Goal: Complete application form

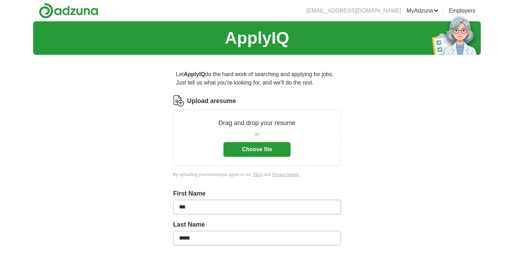
click at [281, 150] on button "Choose file" at bounding box center [257, 149] width 67 height 15
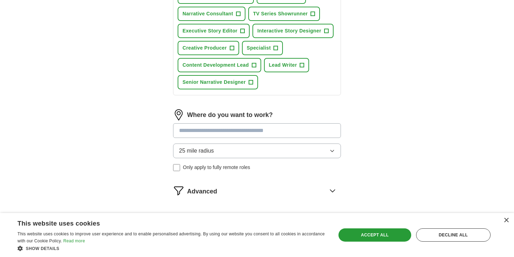
scroll to position [292, 0]
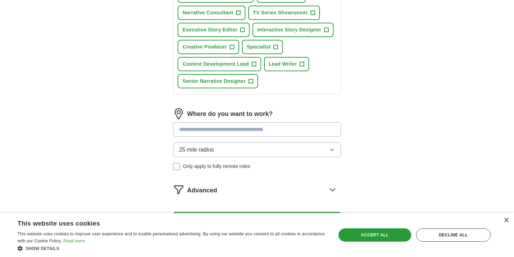
click at [311, 130] on input at bounding box center [257, 129] width 168 height 15
type input "*"
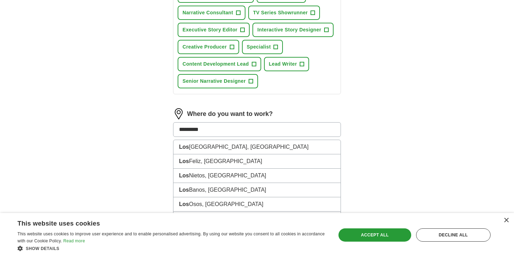
type input "**********"
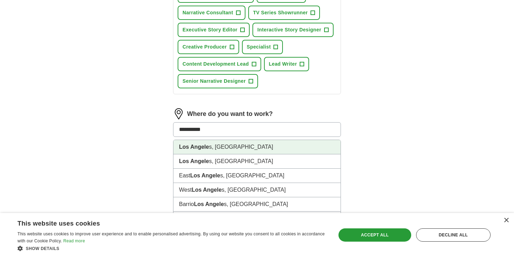
click at [211, 147] on li "Los Angele s, [GEOGRAPHIC_DATA]" at bounding box center [257, 147] width 167 height 14
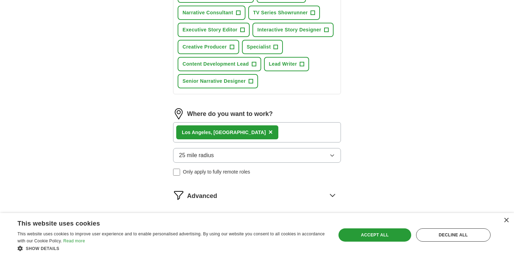
click at [333, 154] on icon "button" at bounding box center [333, 156] width 6 height 6
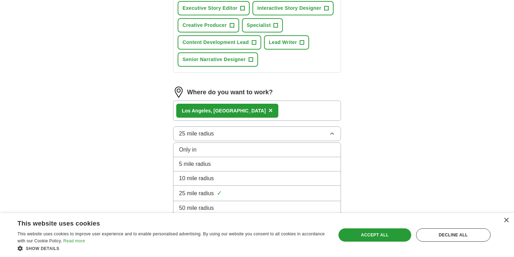
scroll to position [316, 0]
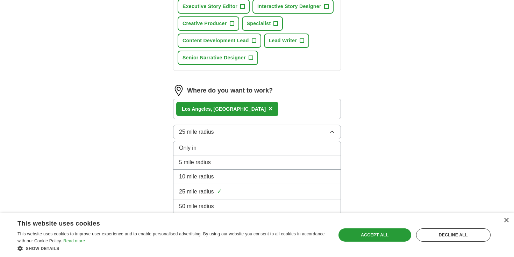
click at [296, 182] on li "10 mile radius" at bounding box center [257, 177] width 167 height 14
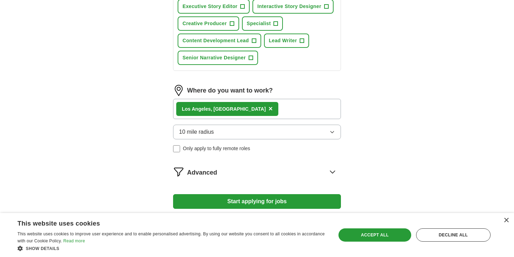
click at [333, 133] on icon "button" at bounding box center [333, 132] width 6 height 6
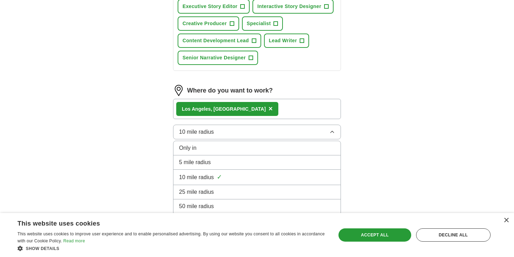
click at [309, 187] on li "25 mile radius" at bounding box center [257, 192] width 167 height 14
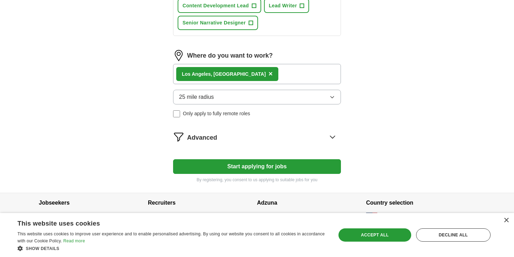
scroll to position [357, 0]
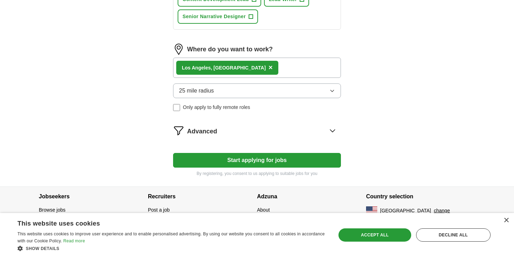
click at [333, 130] on icon at bounding box center [332, 130] width 11 height 11
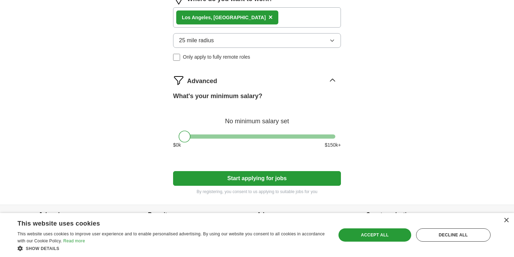
scroll to position [426, 0]
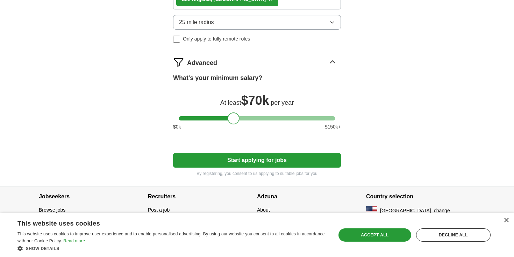
drag, startPoint x: 185, startPoint y: 119, endPoint x: 234, endPoint y: 119, distance: 49.0
click at [234, 119] on div at bounding box center [234, 119] width 12 height 12
click at [296, 159] on button "Start applying for jobs" at bounding box center [257, 160] width 168 height 15
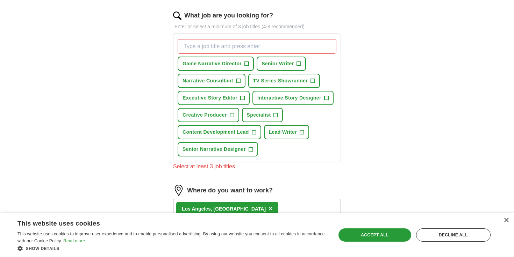
scroll to position [222, 0]
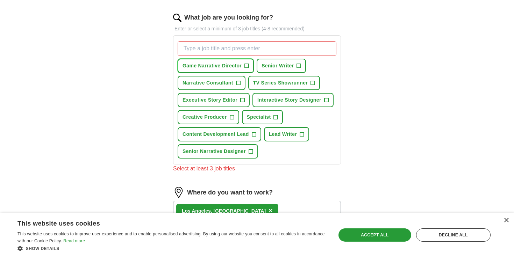
click at [247, 66] on span "+" at bounding box center [247, 66] width 4 height 6
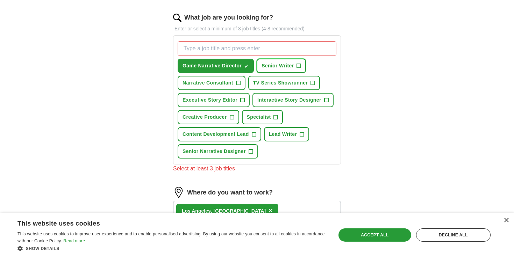
click at [299, 64] on span "+" at bounding box center [299, 66] width 4 height 6
click at [242, 82] on button "Narrative Consultant +" at bounding box center [212, 83] width 68 height 14
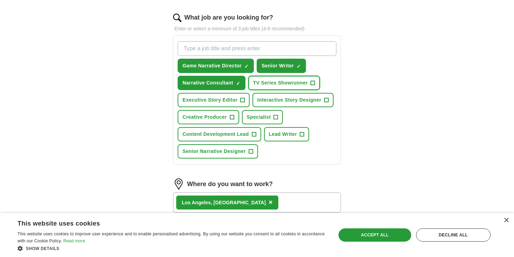
click at [313, 82] on span "+" at bounding box center [313, 83] width 4 height 6
click at [241, 101] on span "+" at bounding box center [243, 101] width 4 height 6
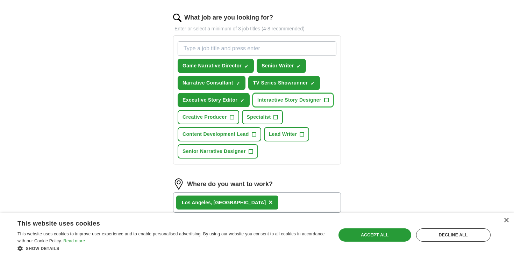
click at [324, 100] on span "+" at bounding box center [326, 101] width 4 height 6
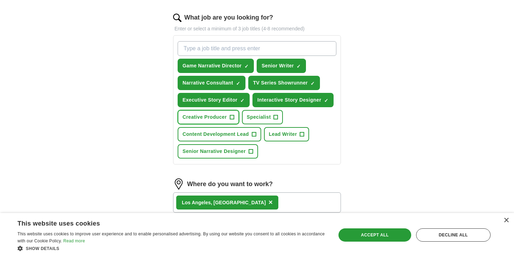
click at [233, 118] on span "+" at bounding box center [232, 118] width 4 height 6
click at [277, 116] on span "+" at bounding box center [276, 118] width 4 height 6
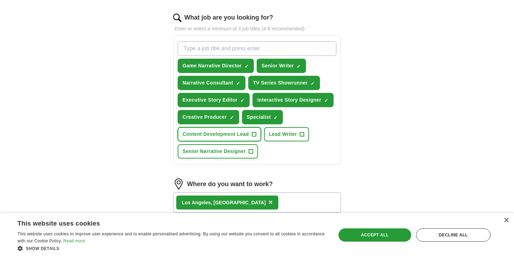
click at [253, 134] on span "+" at bounding box center [254, 135] width 4 height 6
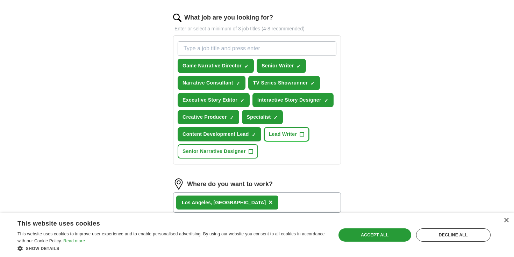
click at [303, 132] on span "+" at bounding box center [302, 135] width 4 height 6
click at [251, 150] on span "+" at bounding box center [251, 152] width 4 height 6
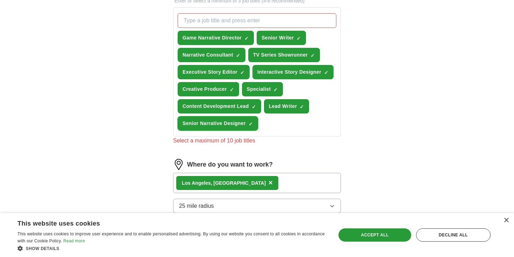
scroll to position [251, 0]
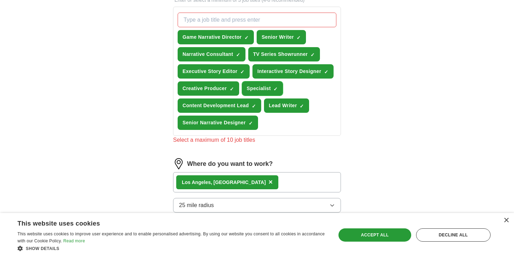
click at [0, 0] on span "×" at bounding box center [0, 0] width 0 height 0
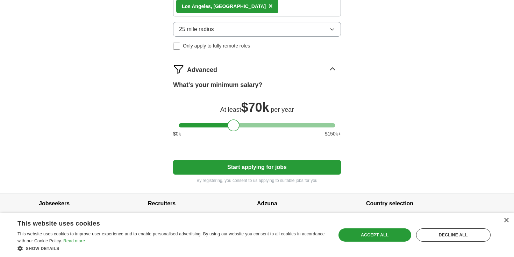
scroll to position [426, 0]
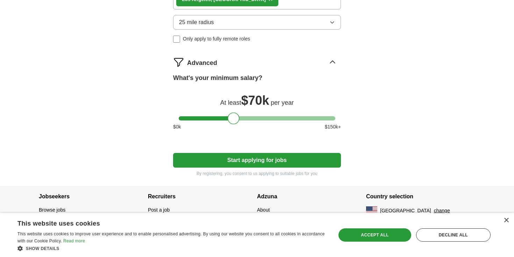
click at [297, 161] on button "Start applying for jobs" at bounding box center [257, 160] width 168 height 15
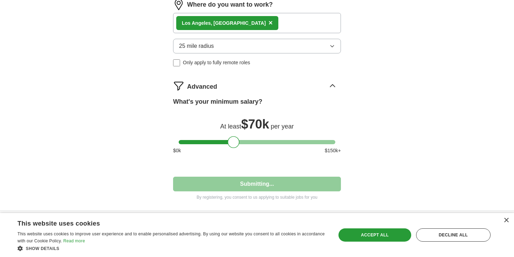
select select "**"
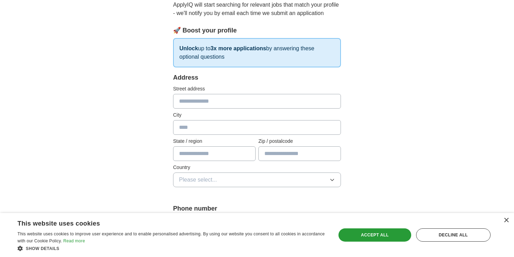
scroll to position [88, 0]
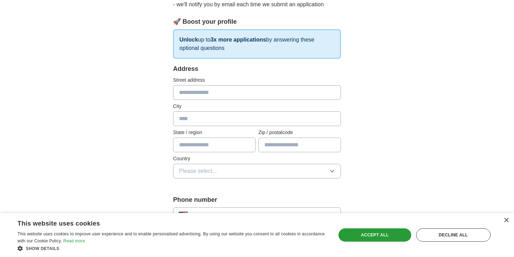
click at [248, 95] on input "text" at bounding box center [257, 92] width 168 height 15
type input "**********"
type input "**"
type input "*****"
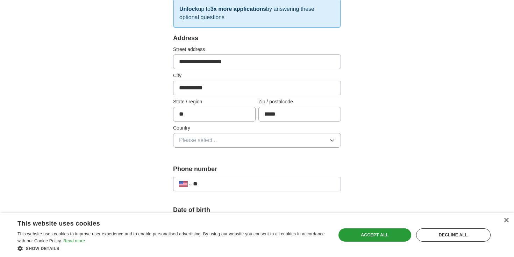
scroll to position [147, 0]
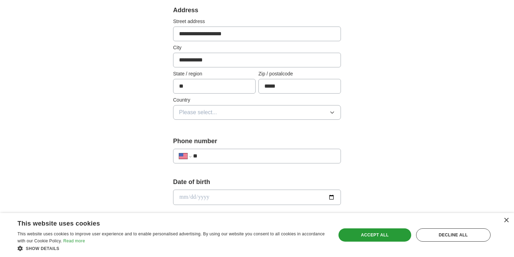
click at [336, 112] on button "Please select..." at bounding box center [257, 112] width 168 height 15
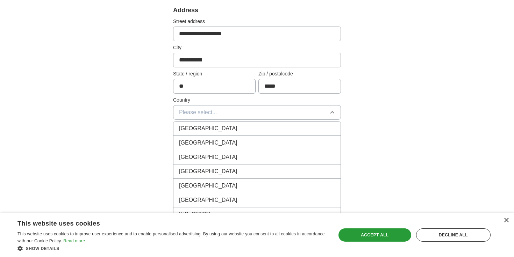
click at [262, 139] on div "[GEOGRAPHIC_DATA]" at bounding box center [257, 143] width 156 height 8
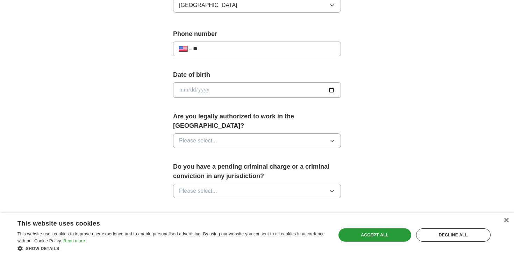
scroll to position [255, 0]
click at [367, 236] on div "Accept all" at bounding box center [375, 235] width 73 height 13
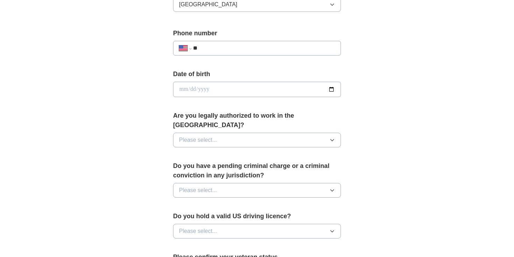
click at [332, 137] on icon "button" at bounding box center [333, 140] width 6 height 6
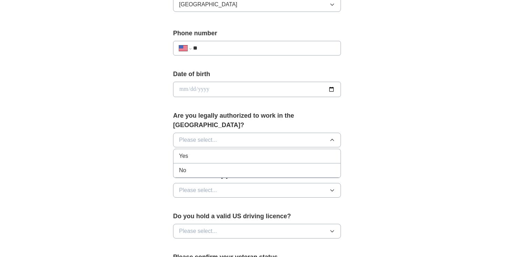
click at [306, 152] on div "Yes" at bounding box center [257, 156] width 156 height 8
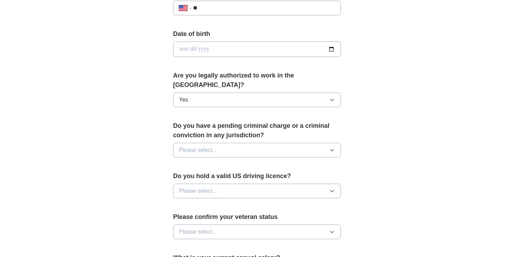
scroll to position [328, 0]
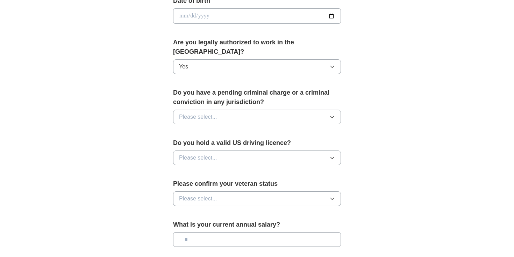
click at [334, 114] on icon "button" at bounding box center [333, 117] width 6 height 6
click at [315, 143] on div "No" at bounding box center [257, 147] width 156 height 8
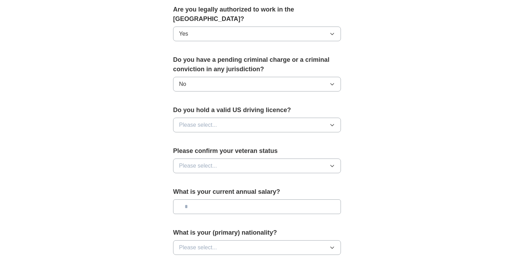
scroll to position [368, 0]
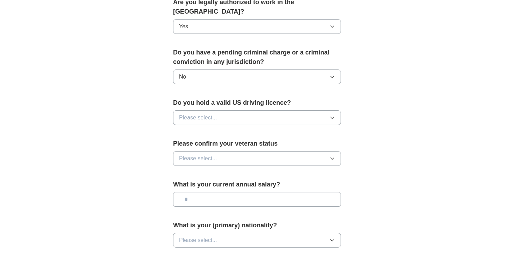
click at [332, 115] on icon "button" at bounding box center [333, 118] width 6 height 6
click at [304, 130] on div "Yes" at bounding box center [257, 134] width 156 height 8
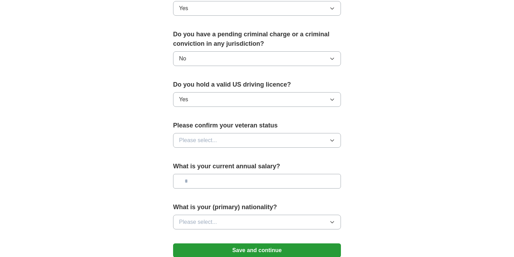
scroll to position [394, 0]
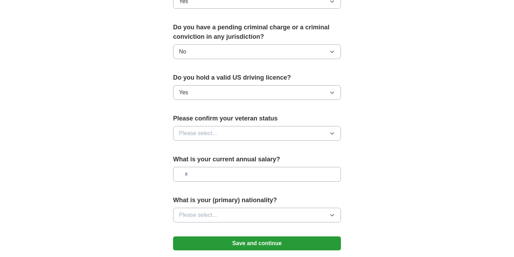
click at [332, 131] on icon "button" at bounding box center [333, 134] width 6 height 6
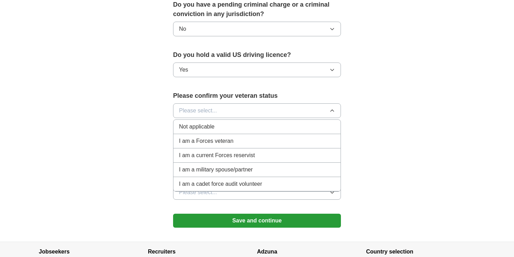
scroll to position [417, 0]
click at [263, 122] on div "Not applicable" at bounding box center [257, 126] width 156 height 8
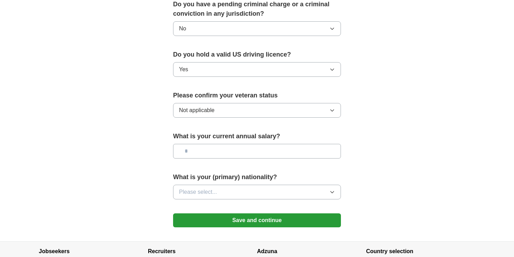
click at [329, 144] on input "text" at bounding box center [257, 151] width 168 height 15
type input "********"
click at [332, 192] on icon "button" at bounding box center [332, 193] width 3 height 2
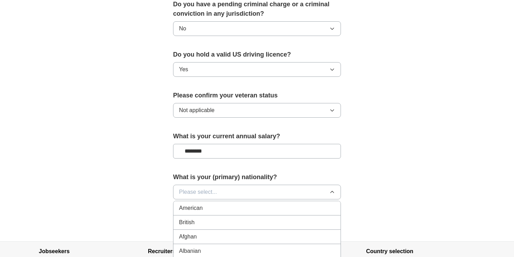
click at [265, 204] on div "American" at bounding box center [257, 208] width 156 height 8
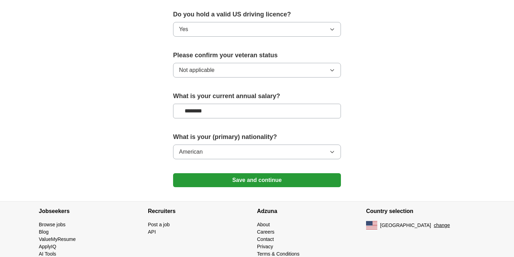
scroll to position [462, 0]
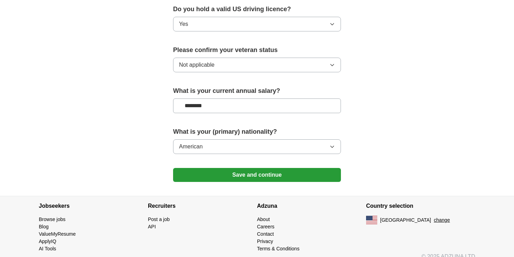
click at [297, 168] on button "Save and continue" at bounding box center [257, 175] width 168 height 14
